Goal: Information Seeking & Learning: Check status

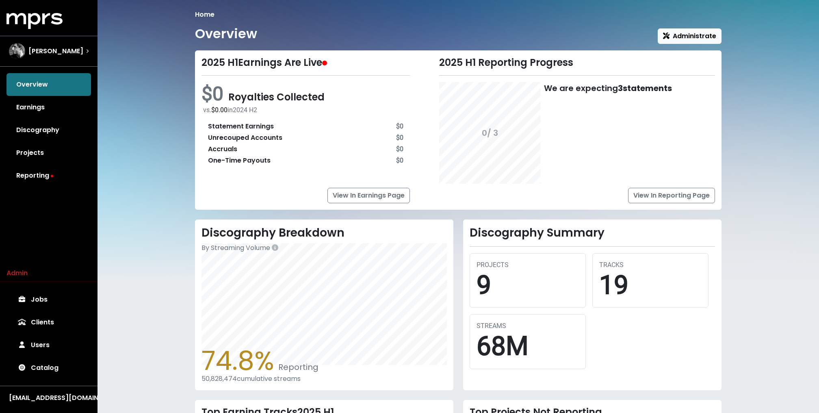
scroll to position [147, 0]
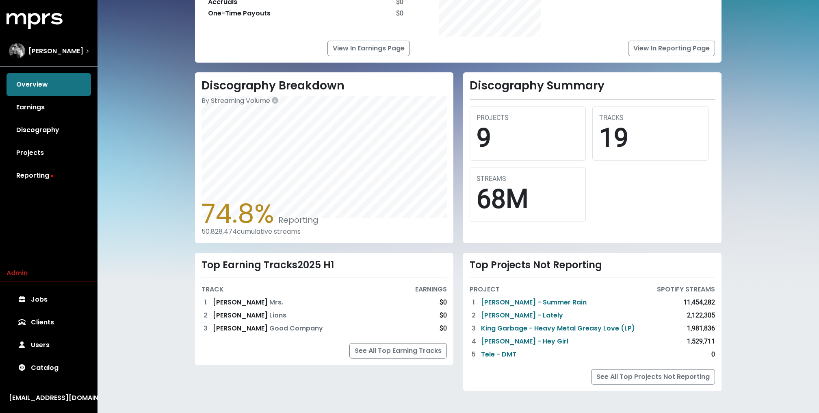
click at [117, 74] on div "Home Overview Administrate 2025 H1 Earnings Are Live $0 Royalties Collected vs.…" at bounding box center [457, 133] width 721 height 560
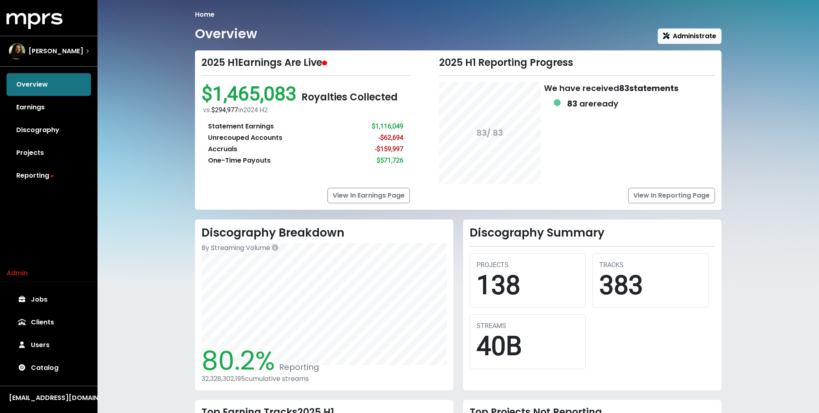
click at [151, 33] on div "Home Overview Administrate 2025 H1 Earnings Are Live $1,465,083 Royalties Colle…" at bounding box center [457, 280] width 721 height 560
click at [30, 73] on div "Overview Earnings Discography Projects Reporting" at bounding box center [48, 130] width 97 height 114
click at [27, 115] on link "Earnings" at bounding box center [48, 107] width 84 height 23
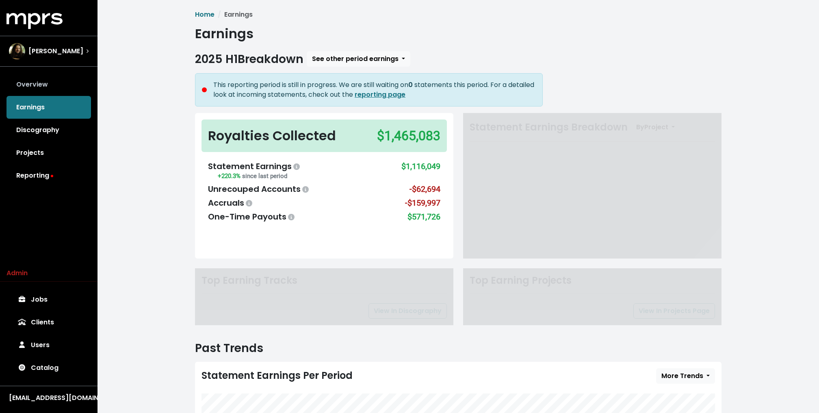
click at [29, 75] on link "Overview" at bounding box center [48, 84] width 84 height 23
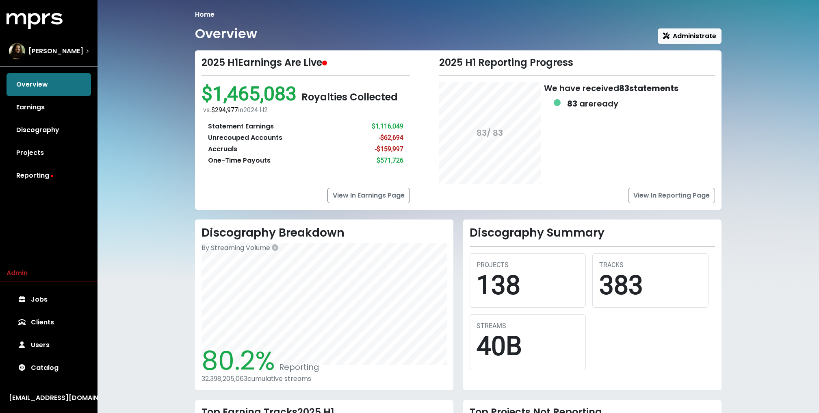
click at [151, 48] on div "Home Overview Administrate 2025 H1 Earnings Are Live $1,465,083 Royalties Colle…" at bounding box center [457, 280] width 721 height 560
drag, startPoint x: 198, startPoint y: 35, endPoint x: 255, endPoint y: 32, distance: 57.3
click at [255, 32] on h1 "Overview" at bounding box center [226, 33] width 62 height 15
drag, startPoint x: 255, startPoint y: 32, endPoint x: 185, endPoint y: 33, distance: 69.9
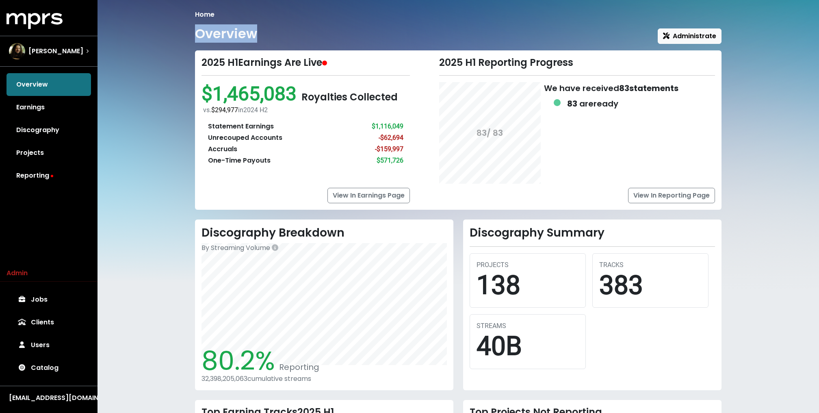
click at [185, 33] on div "Home Overview Administrate 2025 H1 Earnings Are Live $1,465,083 Royalties Colle…" at bounding box center [457, 280] width 721 height 560
click at [166, 227] on div "Home Overview Administrate 2025 H1 Earnings Are Live $1,465,083 Royalties Colle…" at bounding box center [457, 280] width 721 height 560
